Goal: Information Seeking & Learning: Learn about a topic

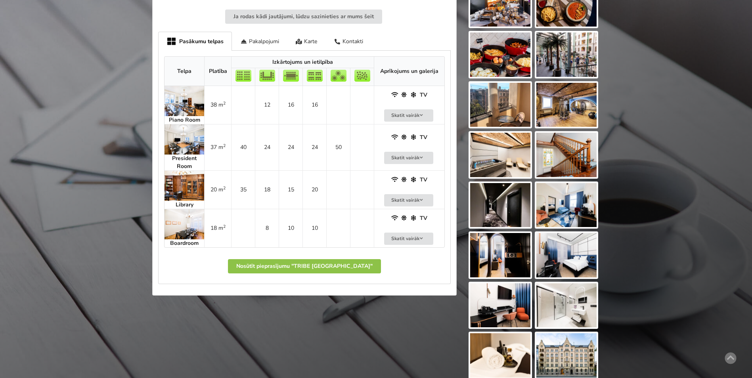
scroll to position [357, 0]
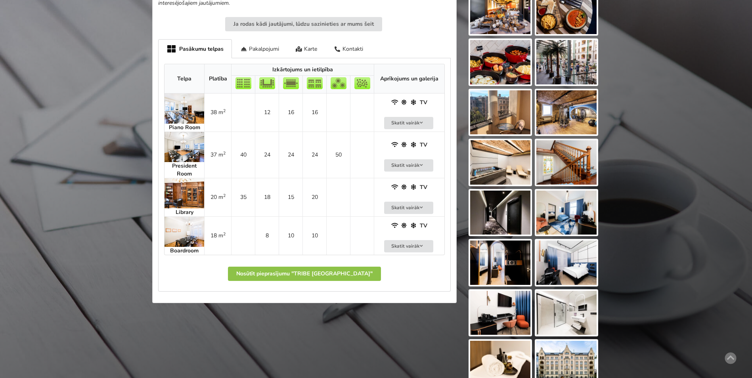
click at [178, 149] on img at bounding box center [184, 147] width 40 height 30
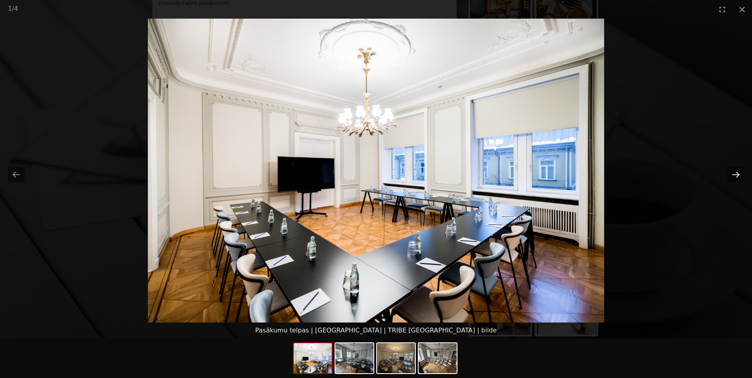
click at [734, 173] on button "Next slide" at bounding box center [735, 174] width 17 height 15
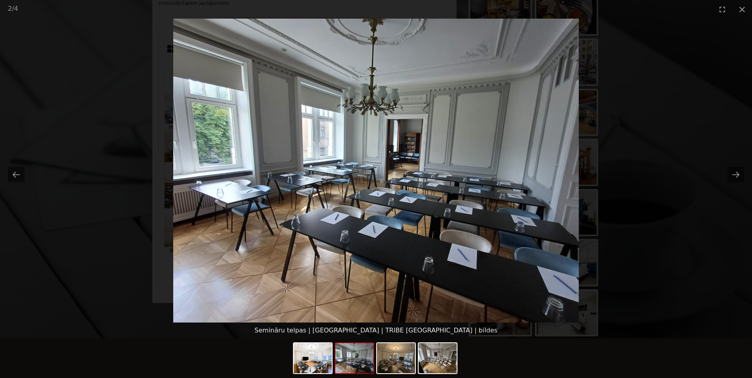
scroll to position [0, 0]
click at [645, 176] on picture at bounding box center [376, 171] width 752 height 304
click at [734, 174] on button "Next slide" at bounding box center [735, 174] width 17 height 15
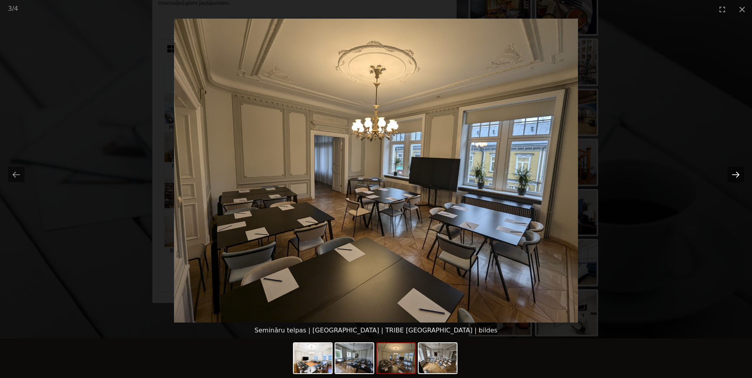
click at [734, 174] on button "Next slide" at bounding box center [735, 174] width 17 height 15
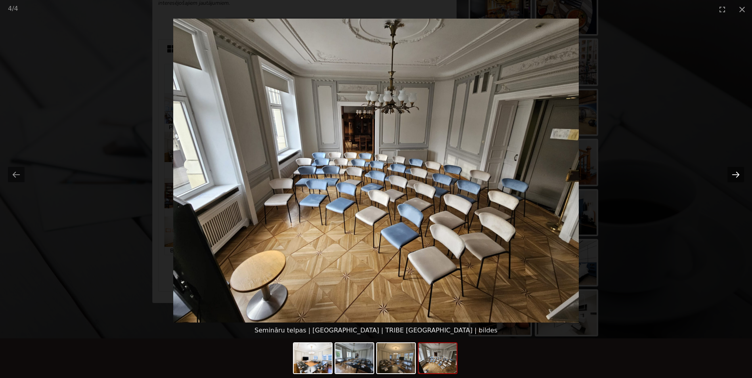
click at [735, 174] on button "Next slide" at bounding box center [735, 174] width 17 height 15
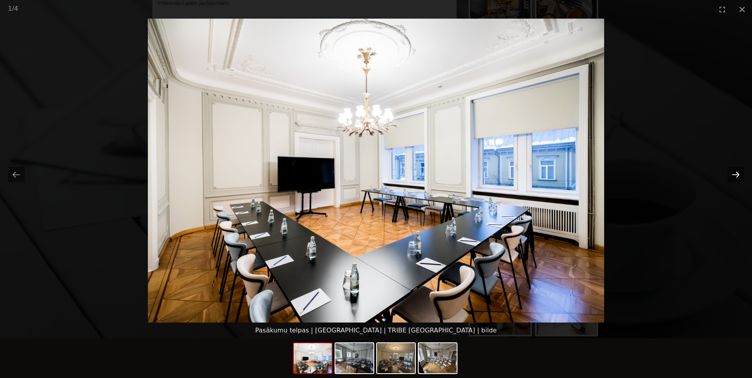
click at [735, 174] on button "Next slide" at bounding box center [735, 174] width 17 height 15
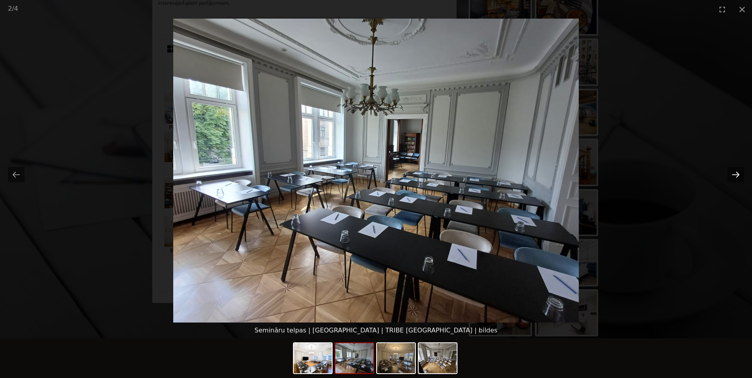
click at [734, 174] on button "Next slide" at bounding box center [735, 174] width 17 height 15
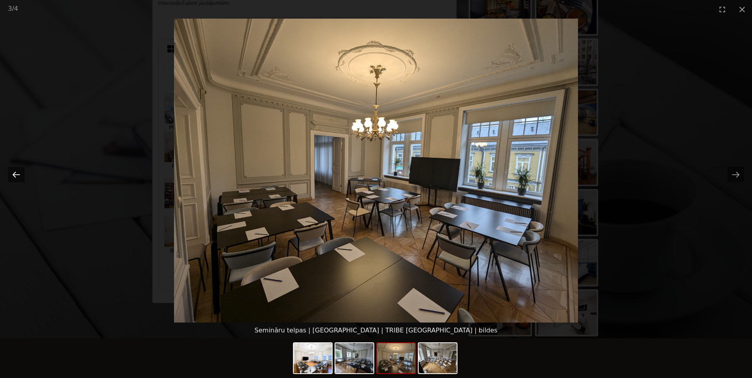
click at [20, 170] on button "Previous slide" at bounding box center [16, 174] width 17 height 15
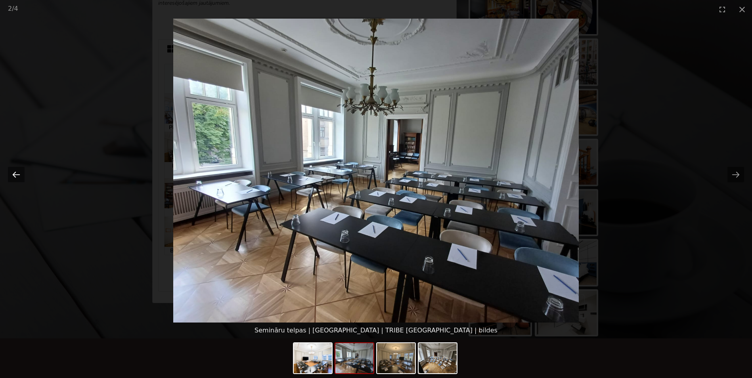
click at [20, 170] on button "Previous slide" at bounding box center [16, 174] width 17 height 15
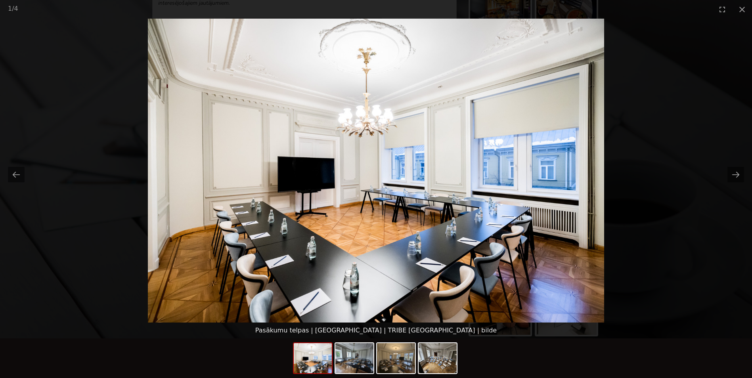
click at [483, 352] on div at bounding box center [376, 358] width 752 height 40
click at [732, 172] on button "Next slide" at bounding box center [735, 174] width 17 height 15
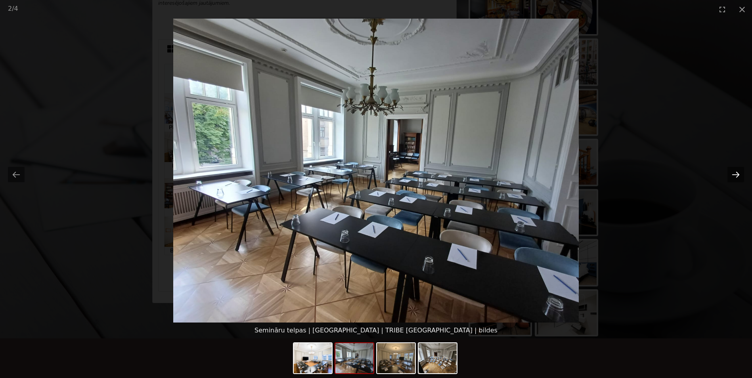
click at [732, 176] on button "Next slide" at bounding box center [735, 174] width 17 height 15
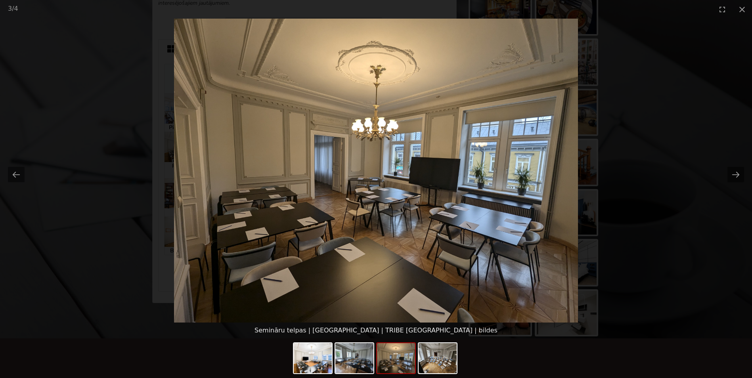
drag, startPoint x: 532, startPoint y: 361, endPoint x: 542, endPoint y: 346, distance: 17.8
click at [532, 361] on div at bounding box center [376, 358] width 752 height 40
click at [745, 7] on button "Close gallery" at bounding box center [742, 9] width 20 height 19
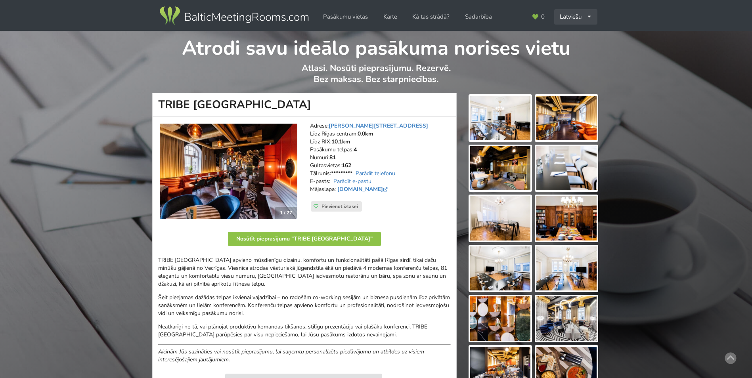
click at [583, 18] on div "Latviešu English Русский" at bounding box center [575, 16] width 43 height 15
click at [568, 37] on link "English" at bounding box center [576, 34] width 42 height 15
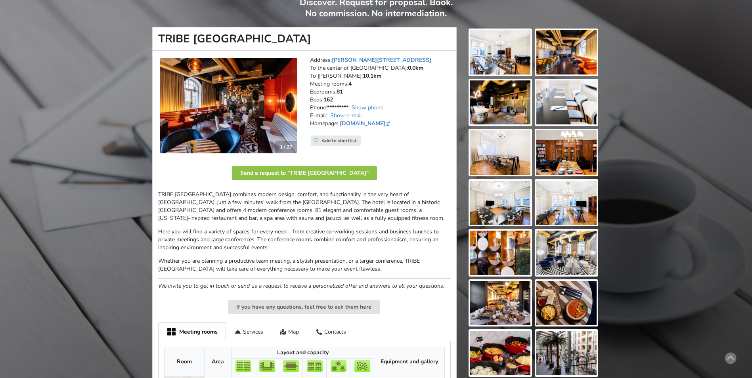
scroll to position [198, 0]
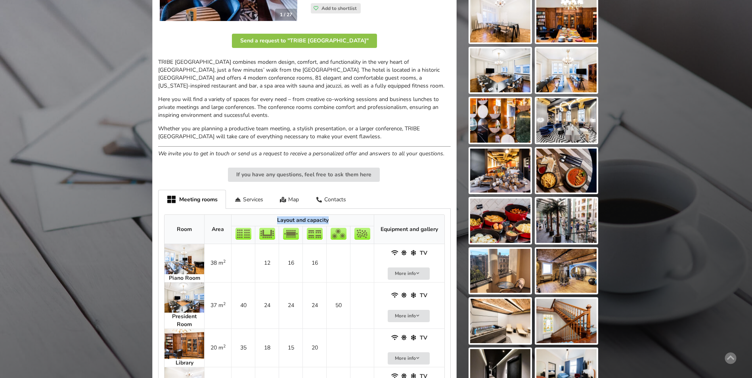
drag, startPoint x: 276, startPoint y: 218, endPoint x: 327, endPoint y: 221, distance: 51.6
click at [327, 221] on th "Layout and capacity" at bounding box center [302, 220] width 143 height 11
copy th "Layout and capacity"
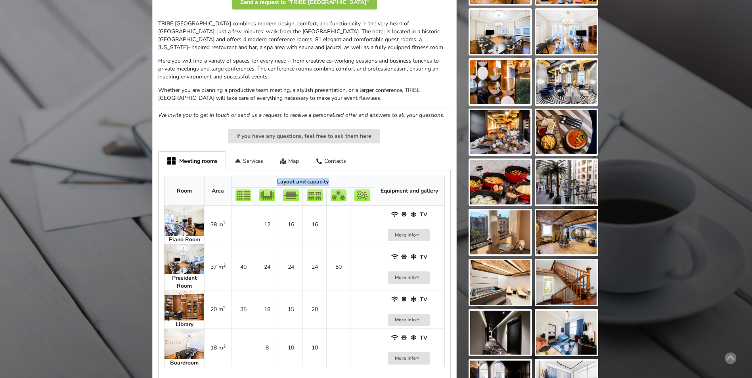
scroll to position [317, 0]
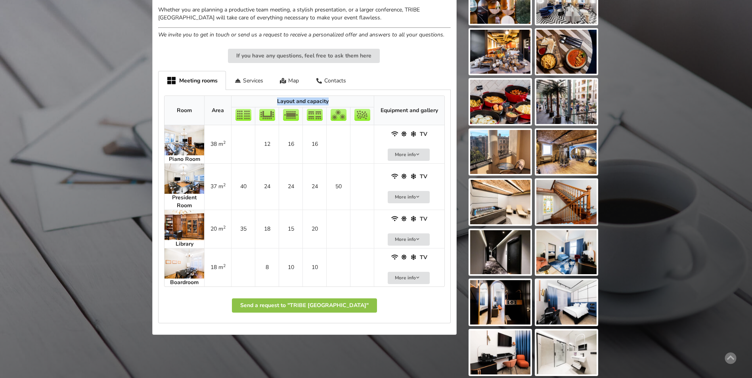
click at [192, 228] on img at bounding box center [184, 225] width 40 height 30
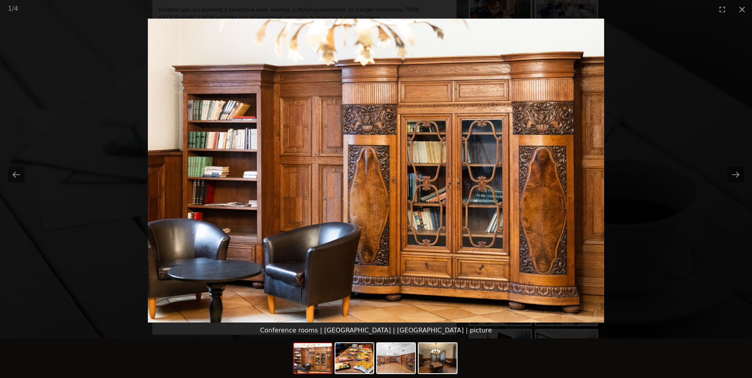
click at [164, 241] on img at bounding box center [376, 171] width 456 height 304
click at [732, 174] on button "Next slide" at bounding box center [735, 174] width 17 height 15
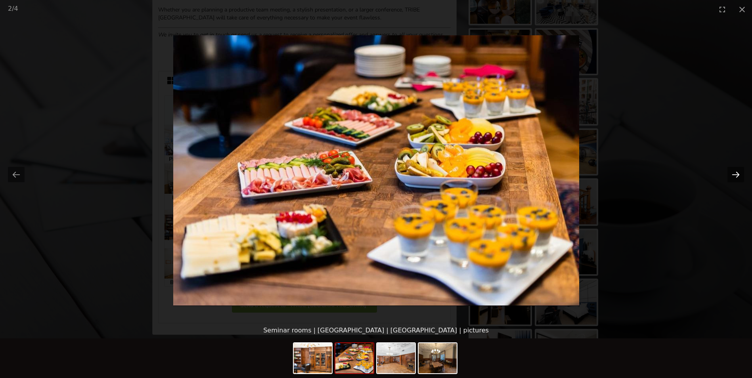
click at [734, 174] on button "Next slide" at bounding box center [735, 174] width 17 height 15
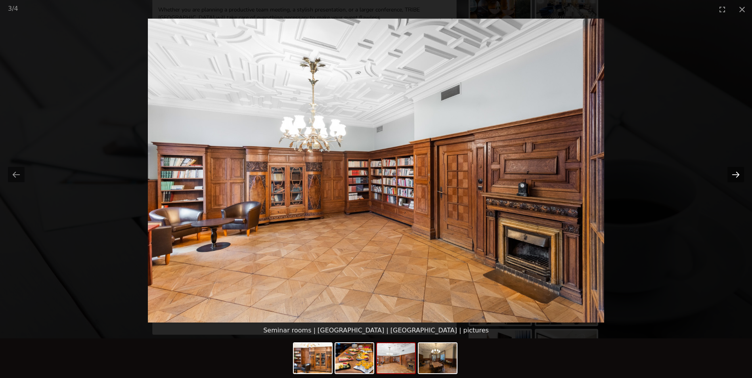
click at [732, 174] on button "Next slide" at bounding box center [735, 174] width 17 height 15
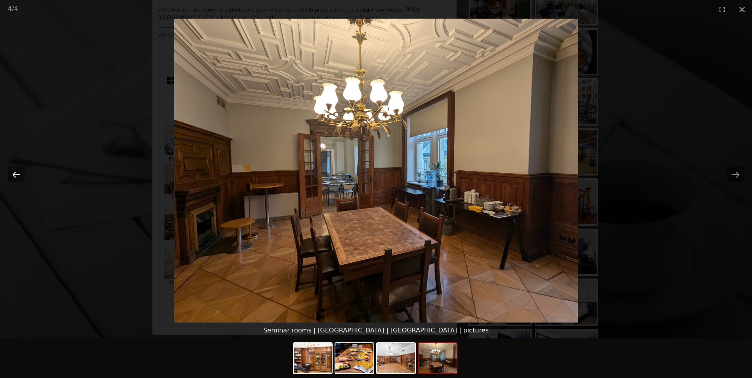
click at [16, 172] on button "Previous slide" at bounding box center [16, 174] width 17 height 15
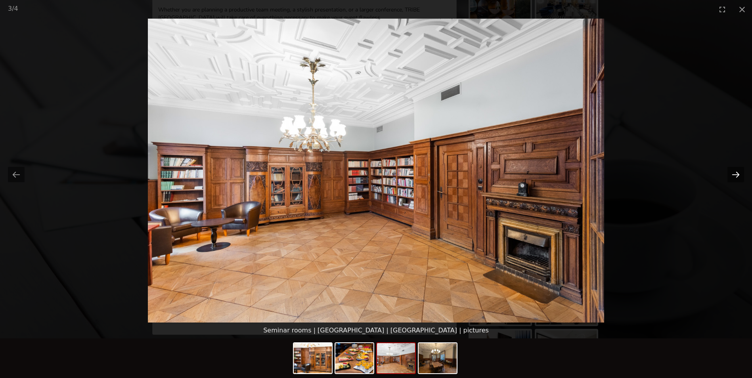
click at [733, 175] on button "Next slide" at bounding box center [735, 174] width 17 height 15
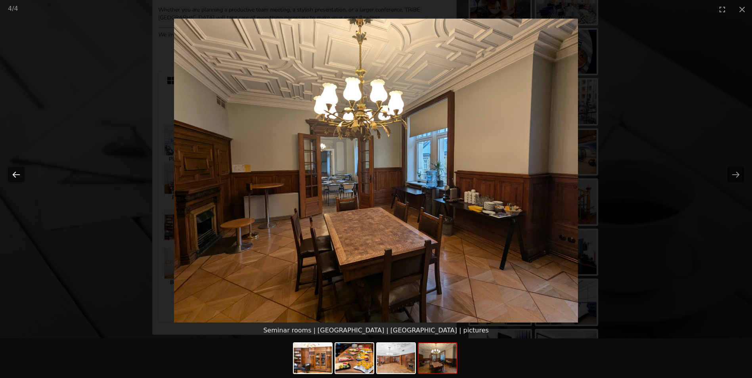
click at [17, 172] on button "Previous slide" at bounding box center [16, 174] width 17 height 15
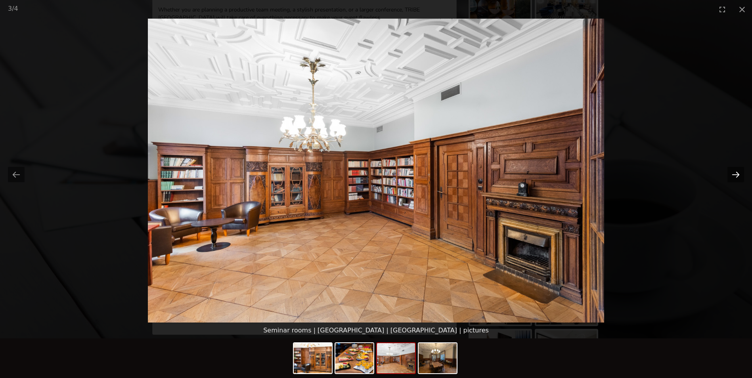
click at [732, 175] on button "Next slide" at bounding box center [735, 174] width 17 height 15
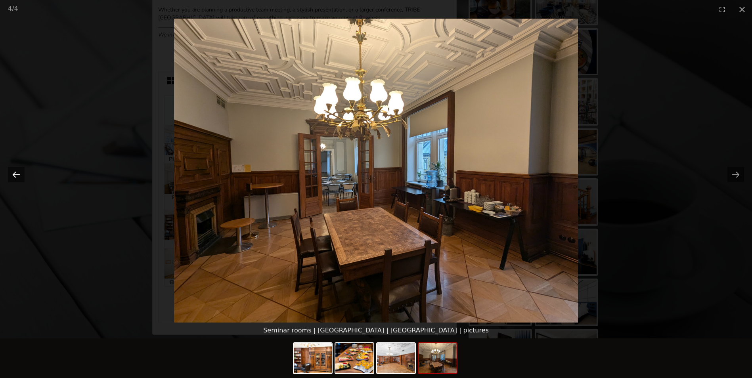
click at [20, 175] on button "Previous slide" at bounding box center [16, 174] width 17 height 15
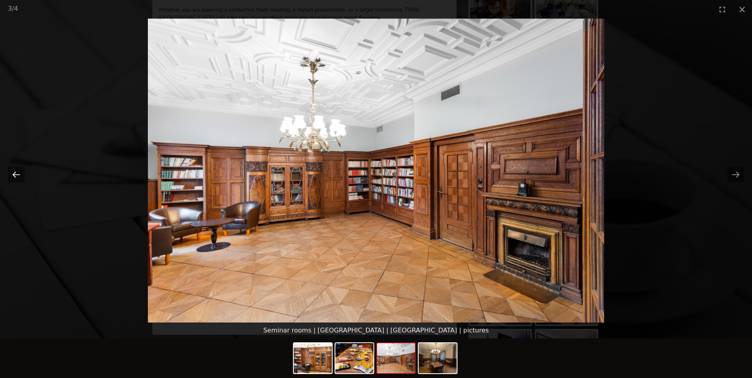
drag, startPoint x: 326, startPoint y: 199, endPoint x: 15, endPoint y: 172, distance: 311.4
click at [15, 172] on button "Previous slide" at bounding box center [16, 174] width 17 height 15
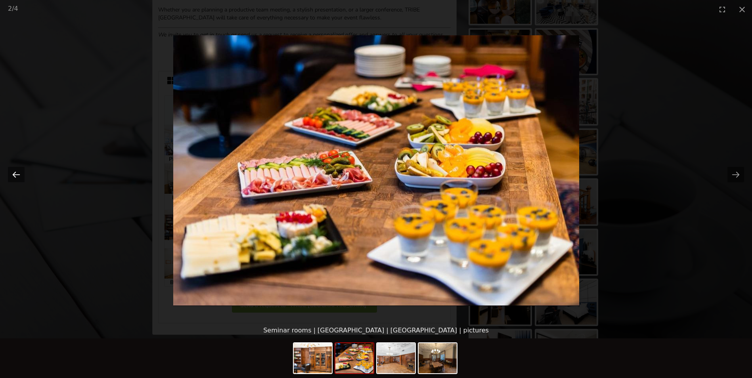
click at [15, 172] on button "Previous slide" at bounding box center [16, 174] width 17 height 15
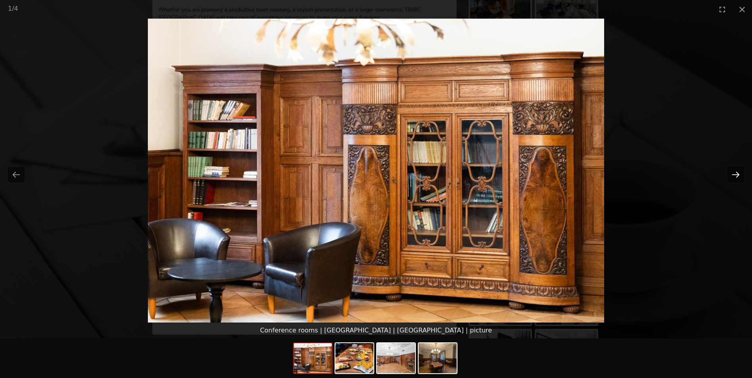
click at [731, 173] on button "Next slide" at bounding box center [735, 174] width 17 height 15
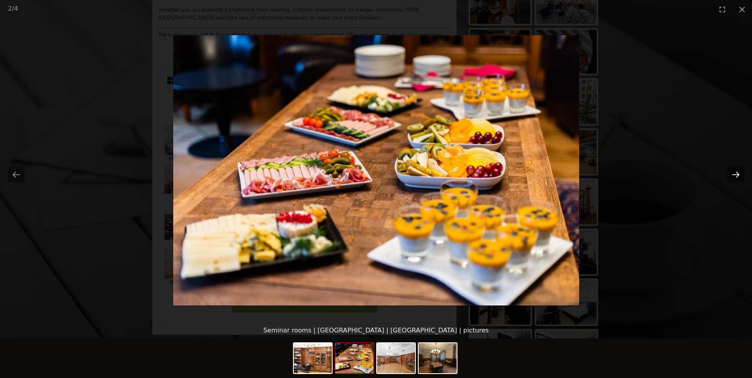
click at [731, 173] on button "Next slide" at bounding box center [735, 174] width 17 height 15
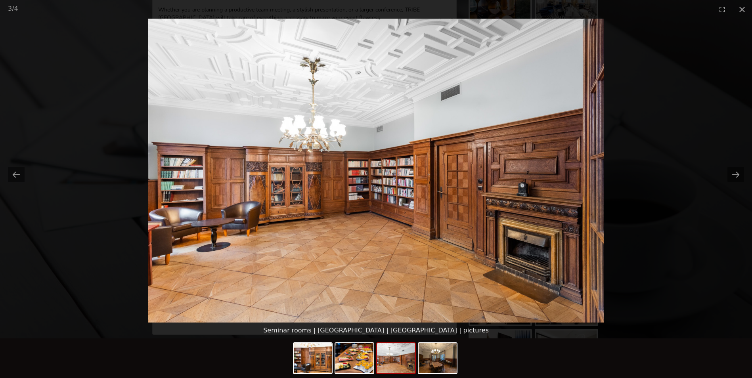
click at [668, 296] on picture at bounding box center [376, 171] width 752 height 304
click at [741, 8] on button "Close gallery" at bounding box center [742, 9] width 20 height 19
